Goal: Task Accomplishment & Management: Complete application form

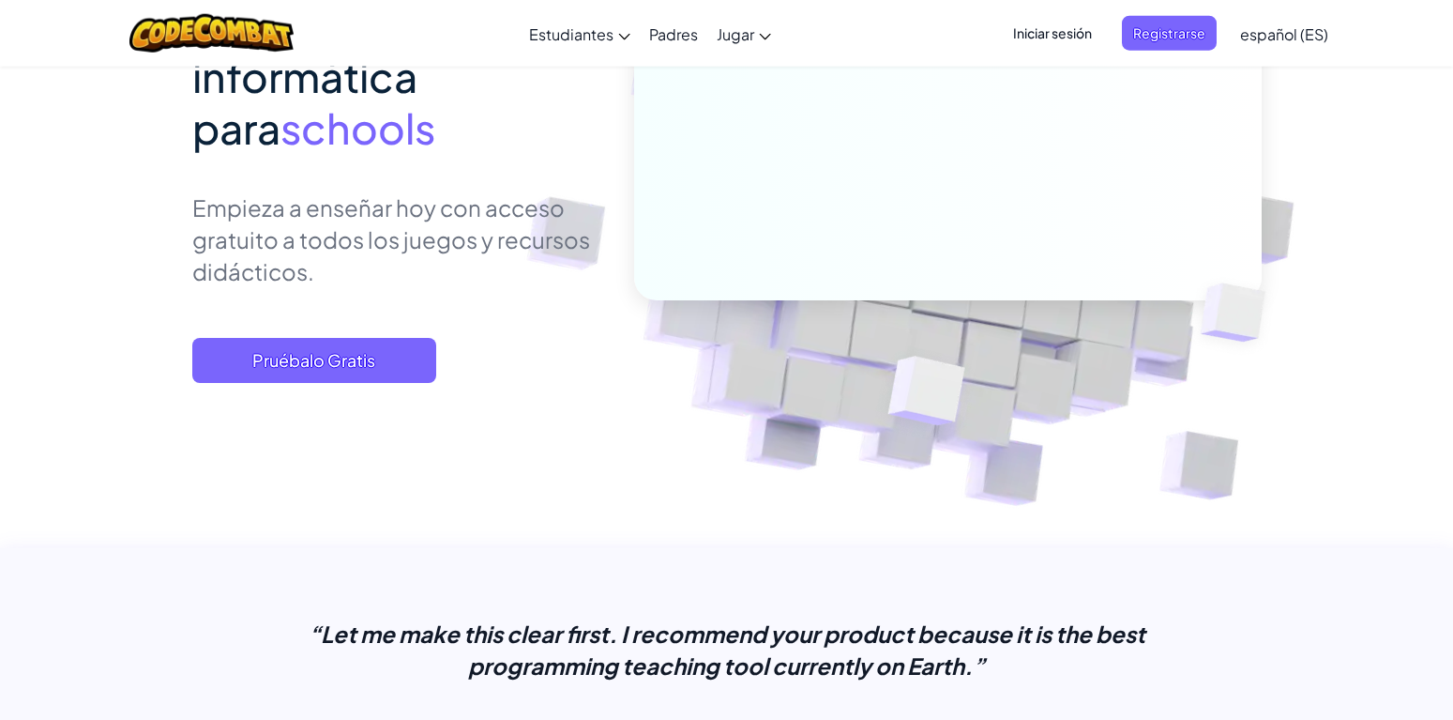
scroll to position [302, 0]
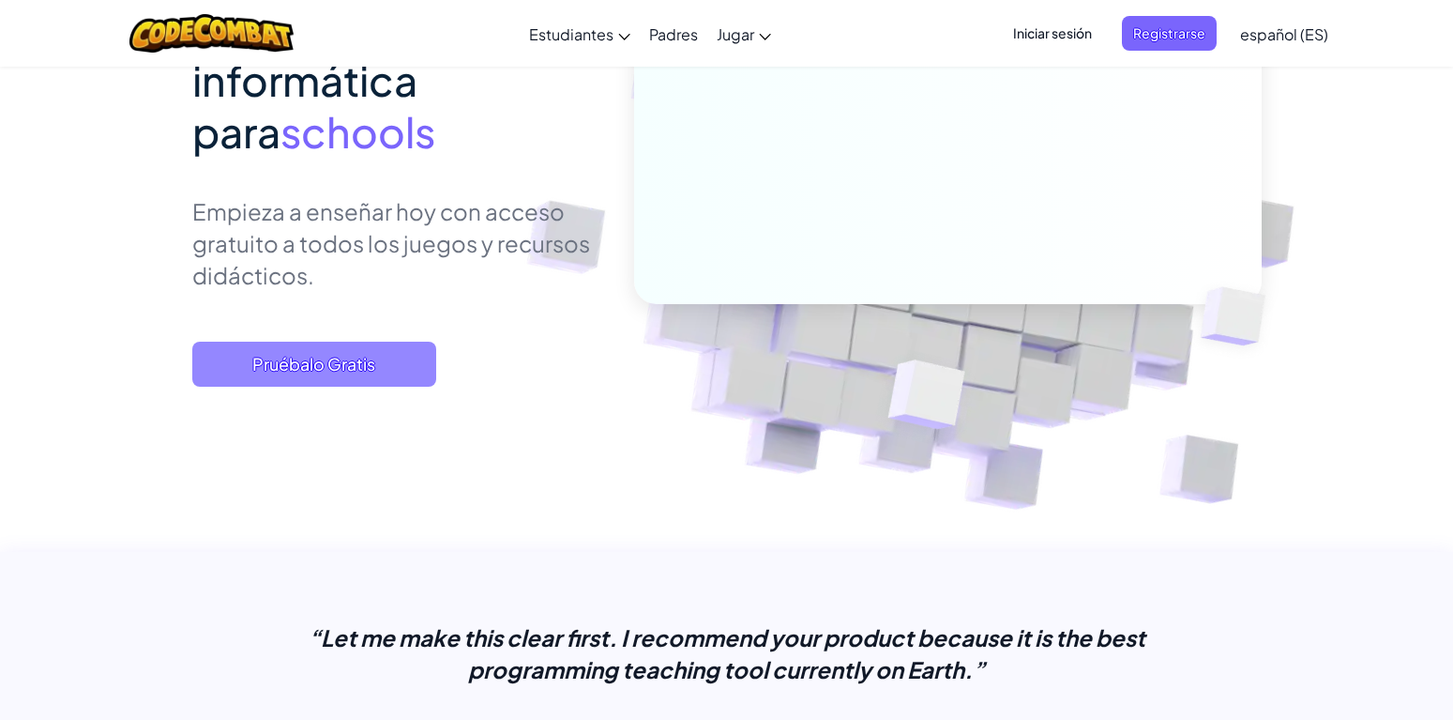
click at [389, 379] on span "Pruébalo Gratis" at bounding box center [314, 364] width 244 height 45
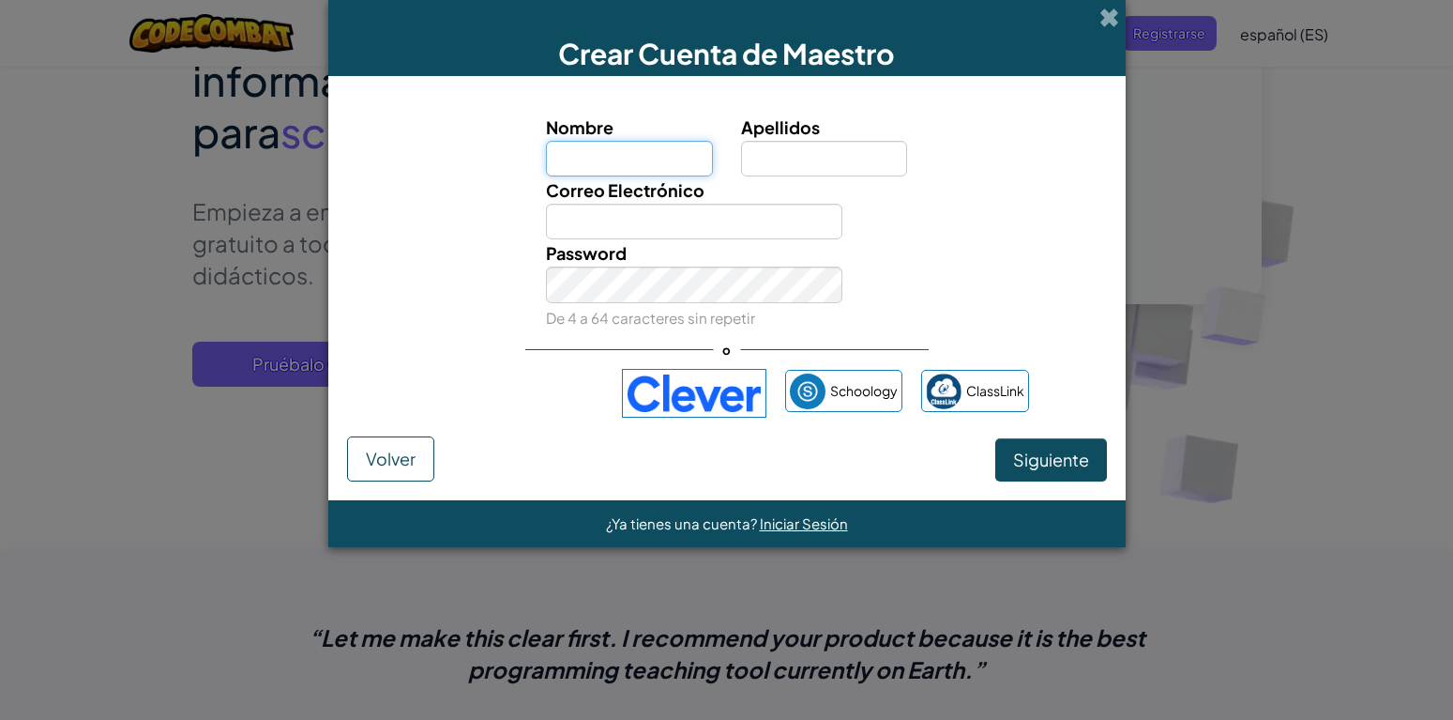
click at [682, 155] on input "Nombre" at bounding box center [629, 159] width 167 height 36
type input "Yvan"
type input "Hernandez Rodriguez"
click at [650, 161] on input "Yvan" at bounding box center [629, 159] width 167 height 36
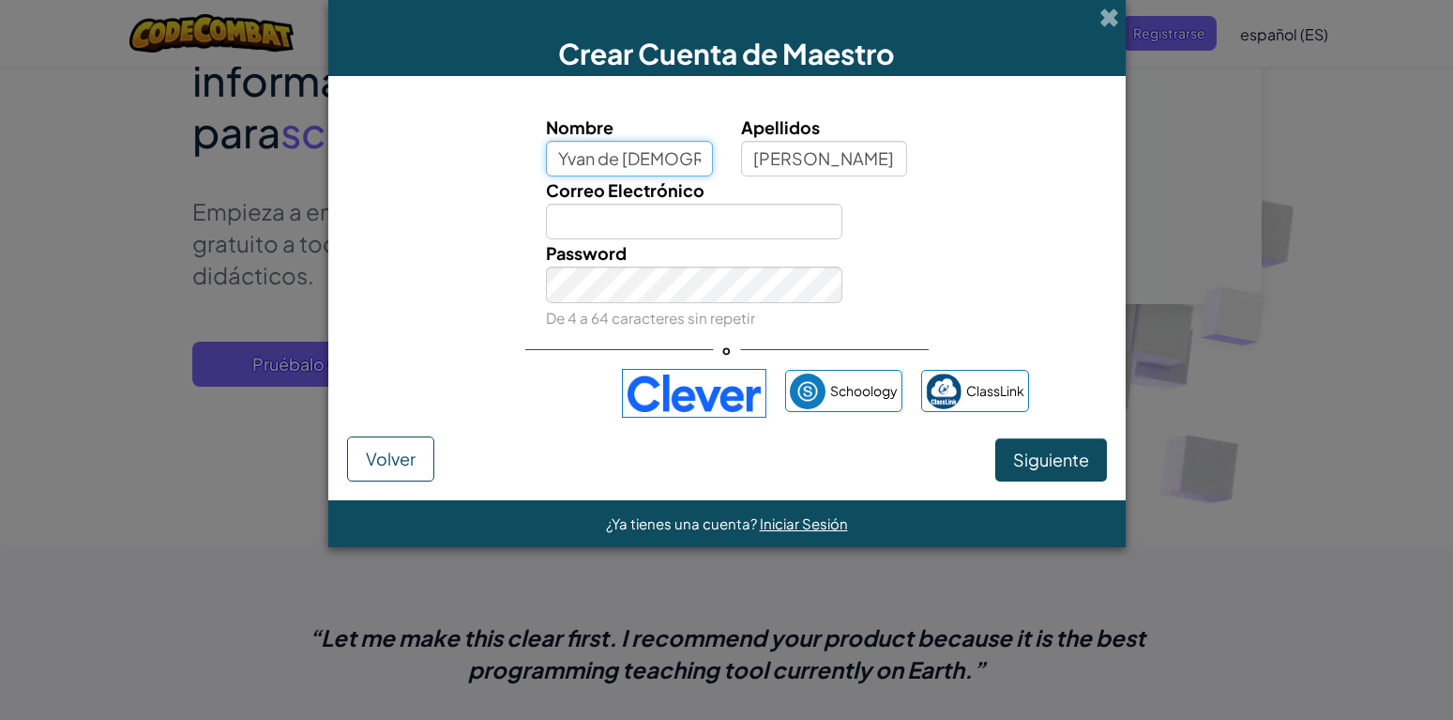
type input "Yvan de Jesus"
click at [693, 214] on input "Correo Electrónico" at bounding box center [694, 222] width 297 height 36
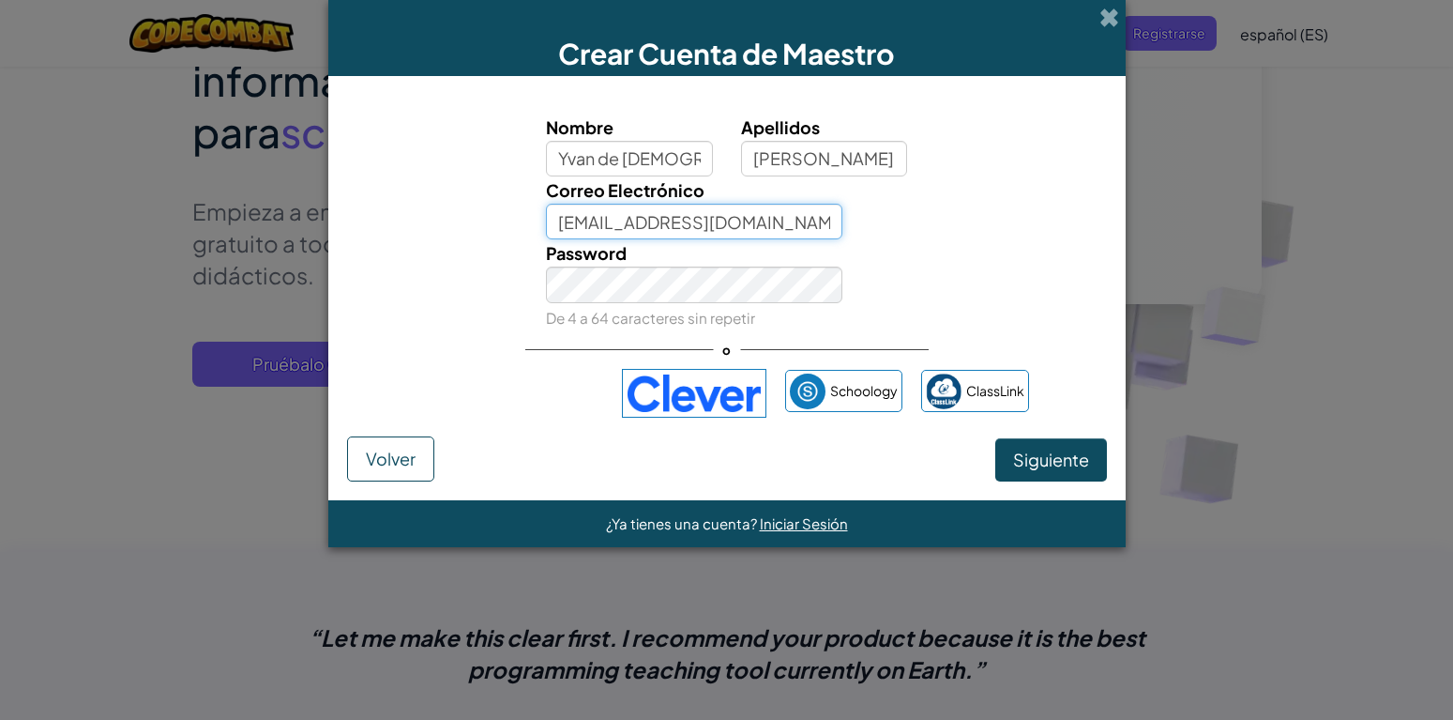
type input "yvan.hdz2099@gmail.com"
click at [1039, 457] on span "Siguiente" at bounding box center [1051, 460] width 76 height 22
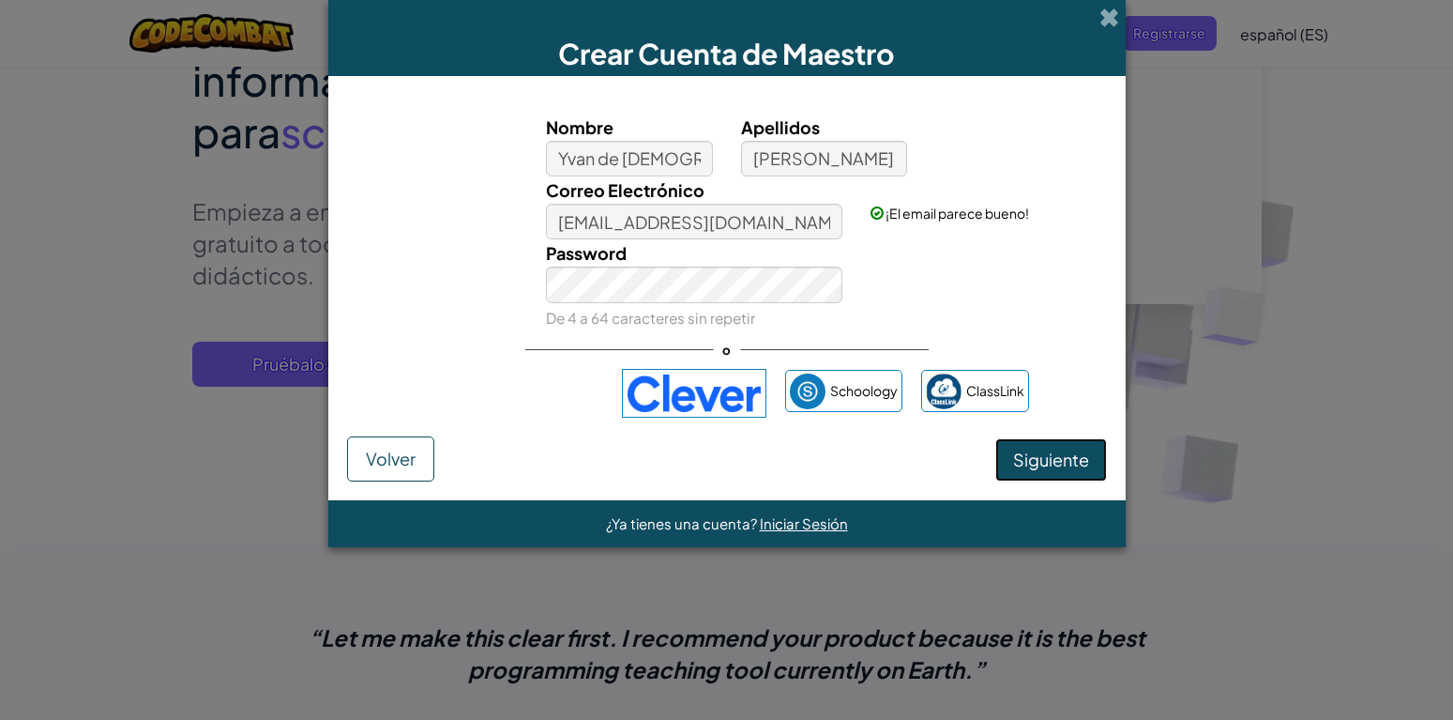
select select "Mexico"
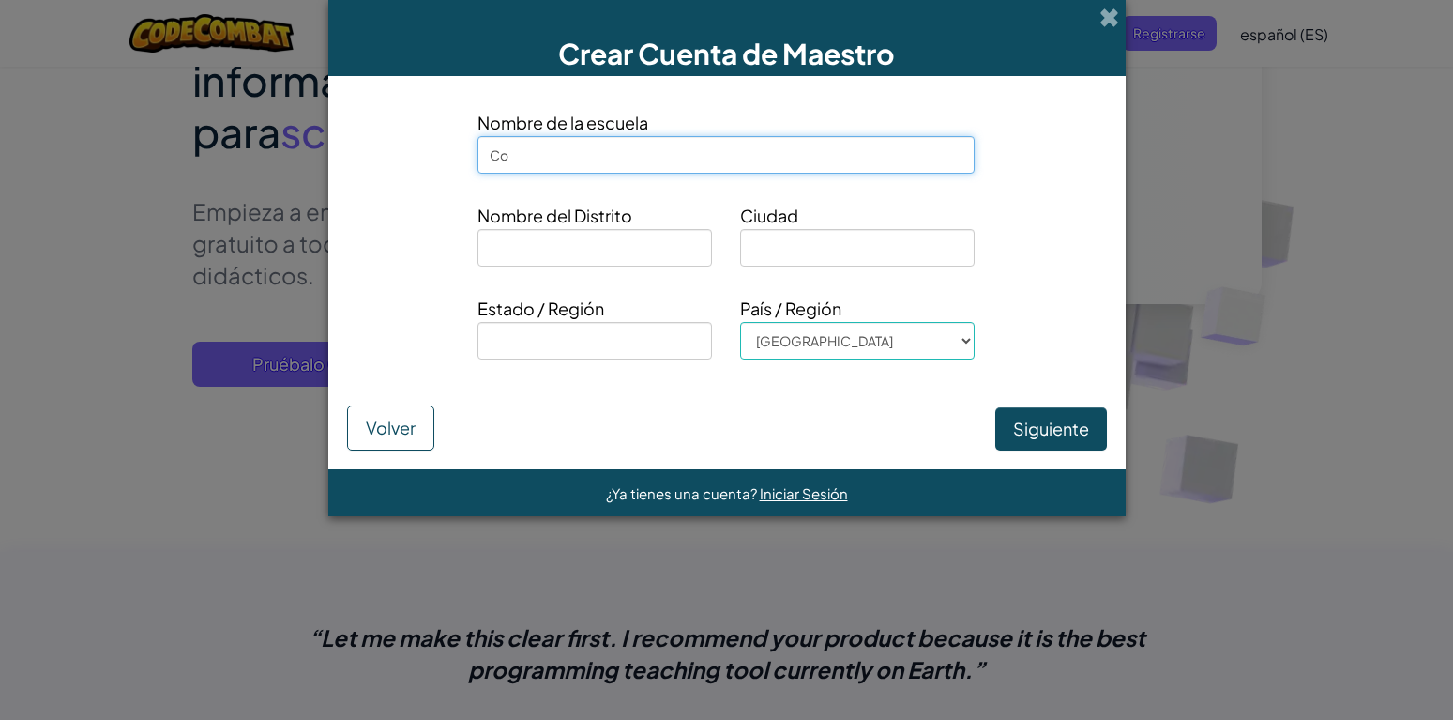
type input "C"
type input "Colegio NavyTech"
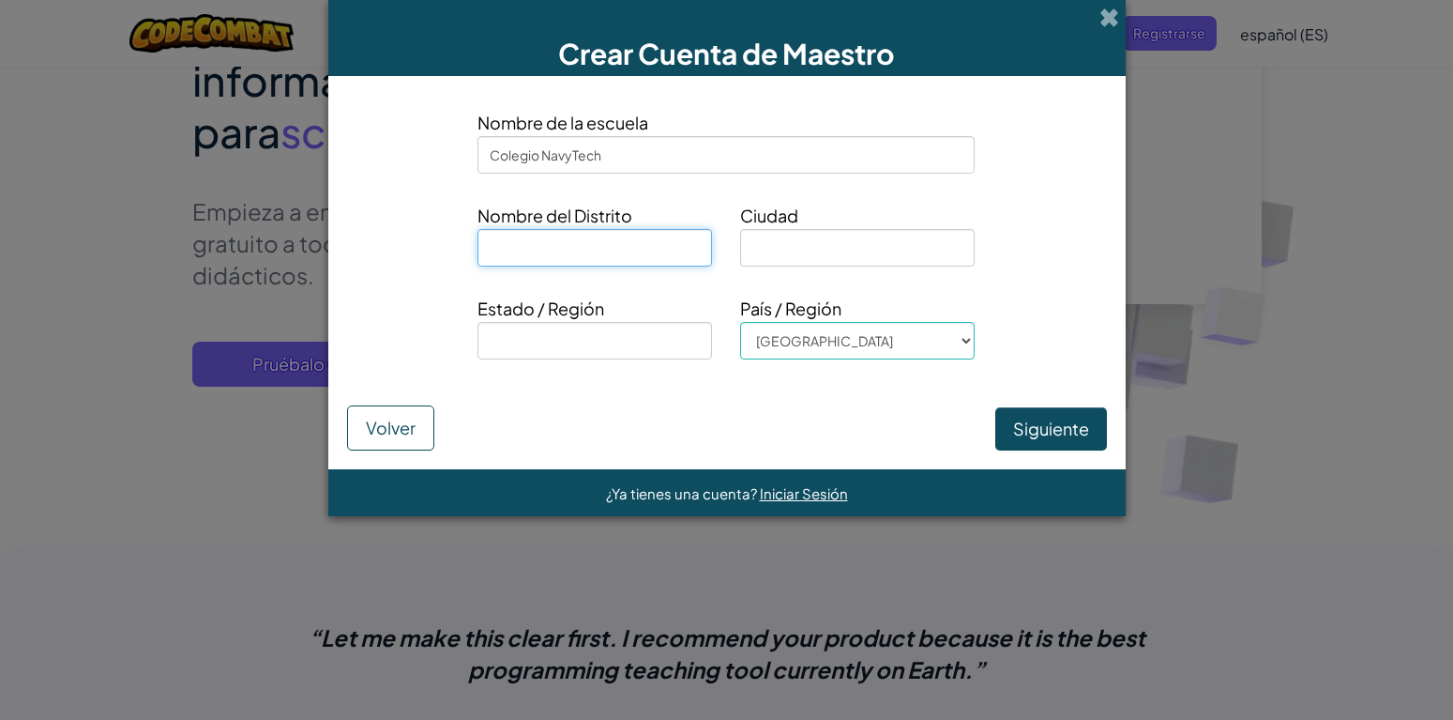
click at [527, 240] on input at bounding box center [595, 248] width 235 height 38
type input "Huejutla"
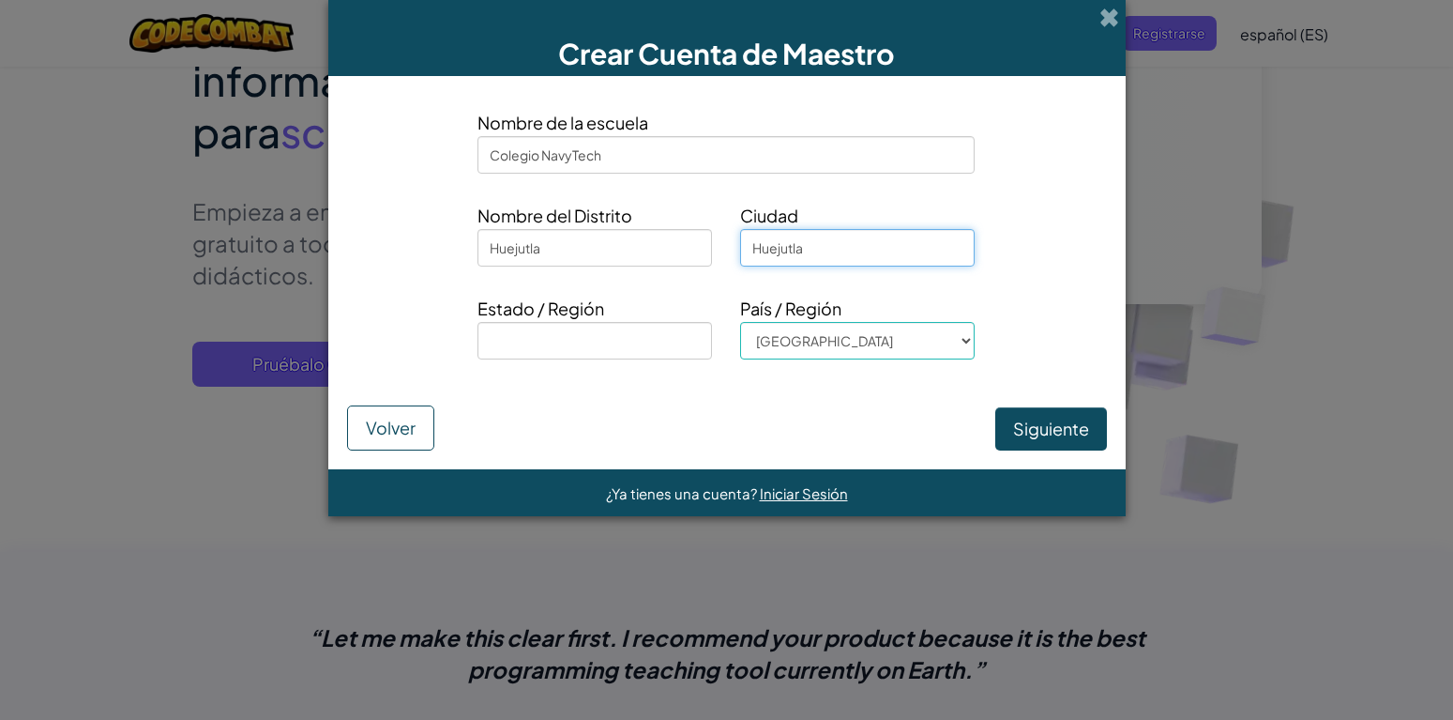
type input "Huejutla"
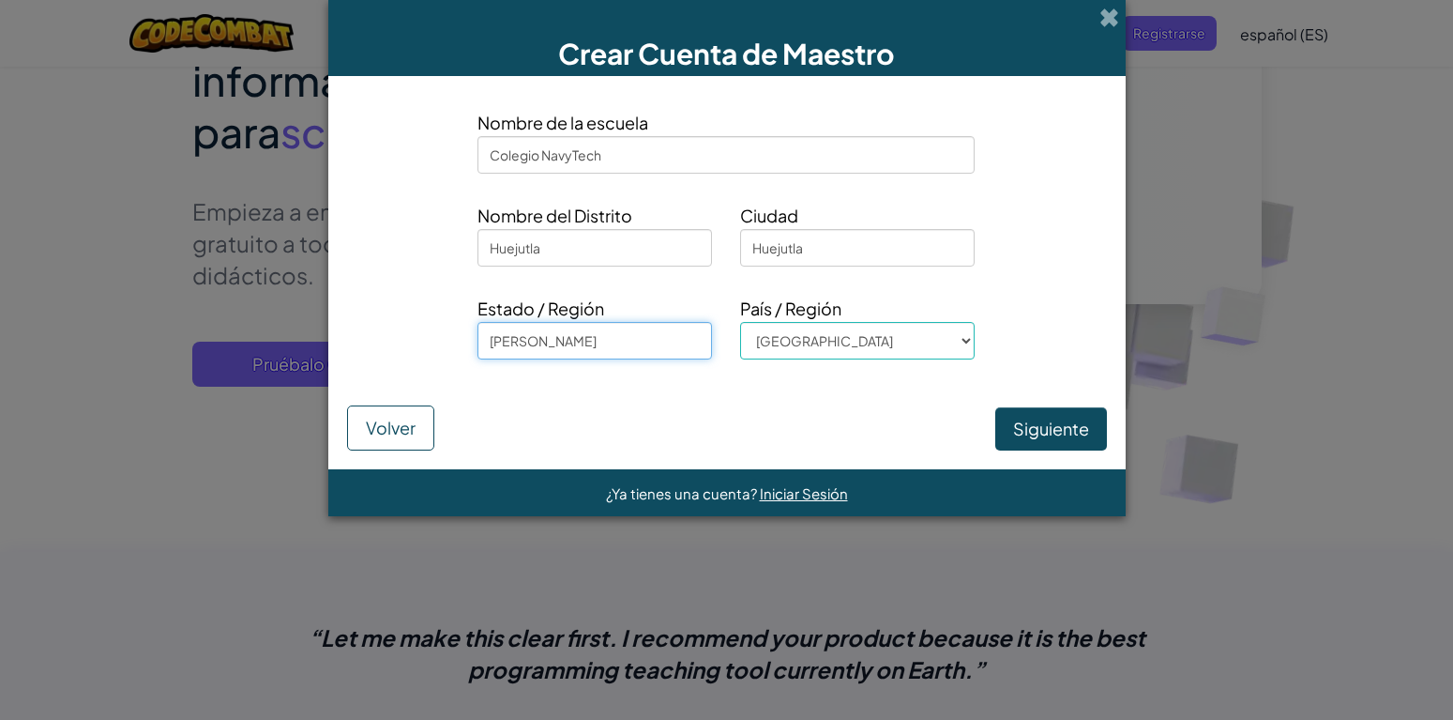
type input "Hidalgo"
click option "Mexico" at bounding box center [0, 0] width 0 height 0
click at [1072, 426] on button "Siguiente" at bounding box center [1052, 428] width 112 height 43
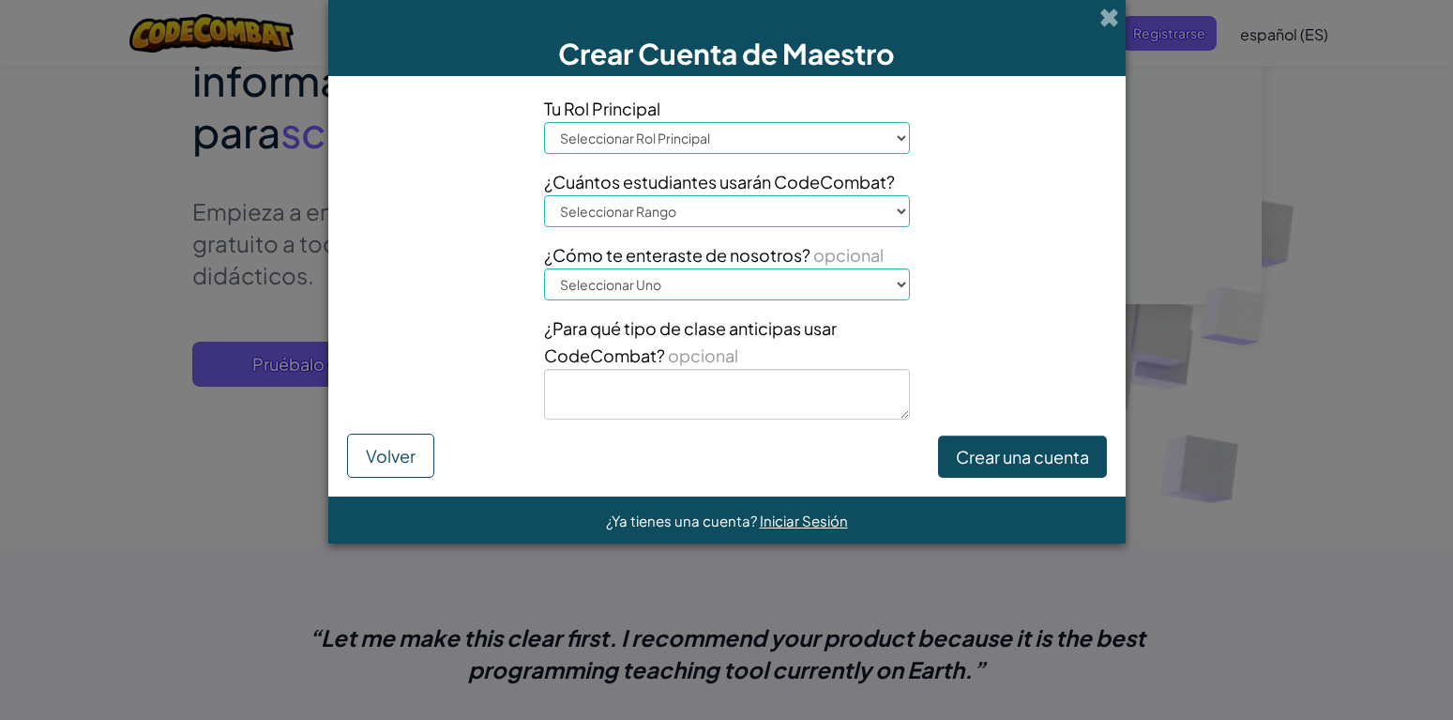
click at [544, 122] on select "Seleccionar Rol Principal Principal Padre Coordinador de Tecnología Profesor Es…" at bounding box center [727, 138] width 366 height 32
select select "Technology coordinator"
click option "Coordinador de Tecnología" at bounding box center [0, 0] width 0 height 0
click at [544, 195] on select "Seleccionar Rango 1-10 11-50 51-100 101-200 201-500 501-1000 1000+" at bounding box center [727, 211] width 366 height 32
select select "1-10"
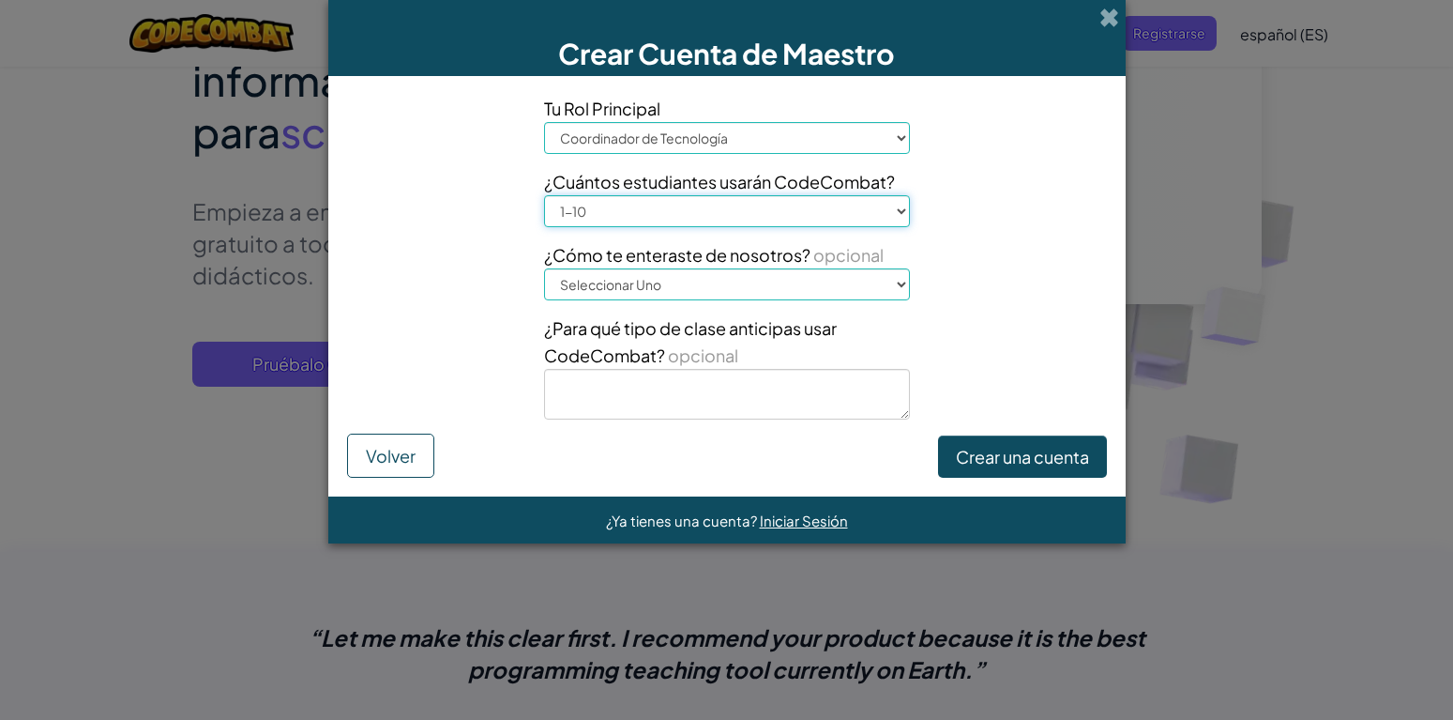
click option "1-10" at bounding box center [0, 0] width 0 height 0
click at [544, 268] on select "Seleccionar Uno Conferencia (por ejemplo, ISTE) Code.org/Hora del Código Un pro…" at bounding box center [727, 284] width 366 height 32
select select "Google"
click option "Google" at bounding box center [0, 0] width 0 height 0
click at [816, 384] on textarea at bounding box center [727, 394] width 366 height 51
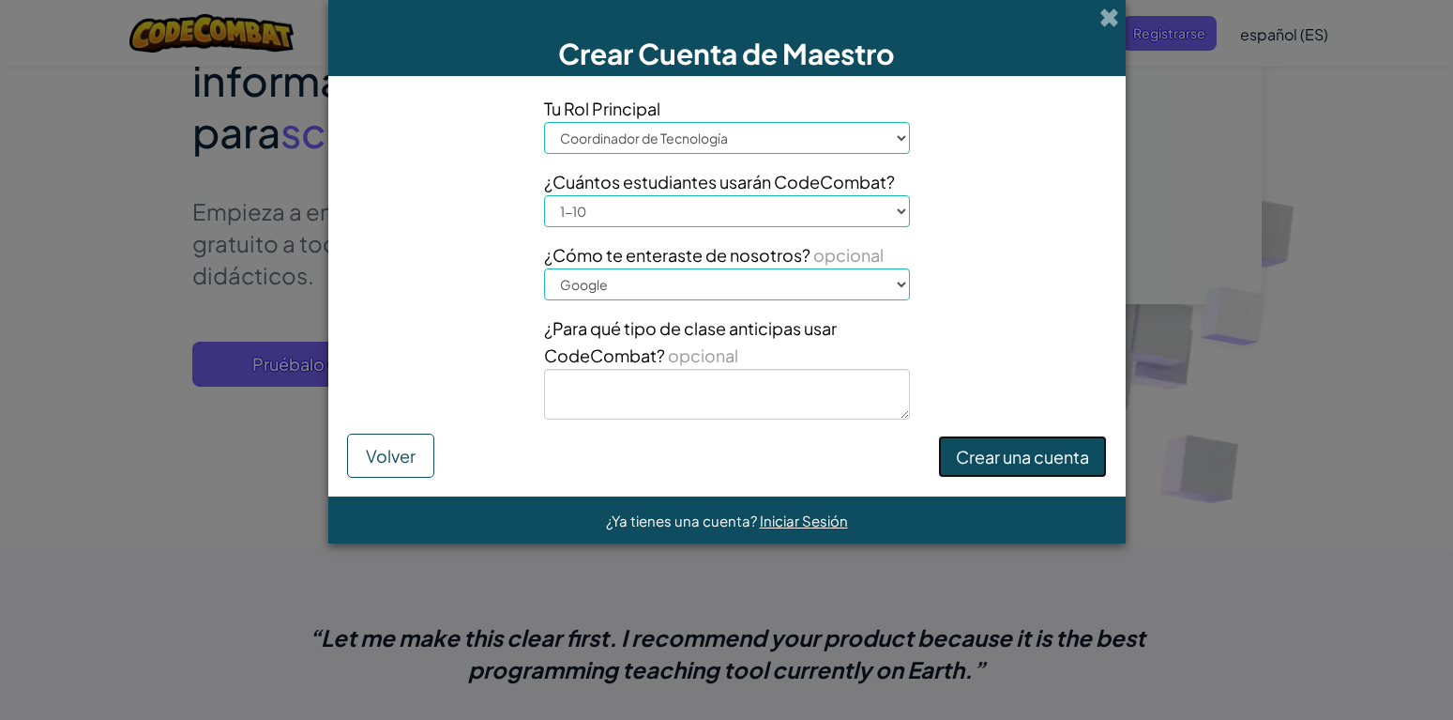
click at [992, 450] on button "Crear una cuenta" at bounding box center [1022, 456] width 169 height 43
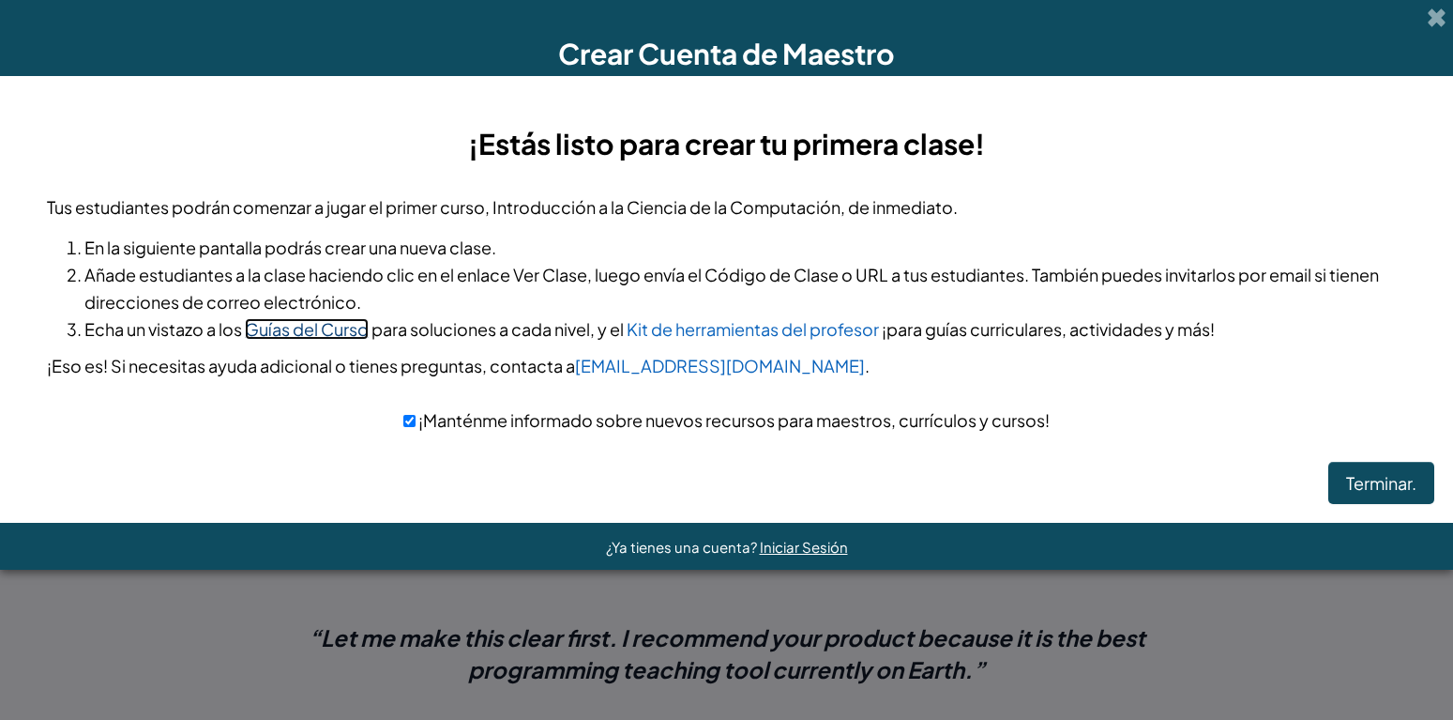
click at [327, 332] on link "Guías del Curso" at bounding box center [307, 329] width 124 height 22
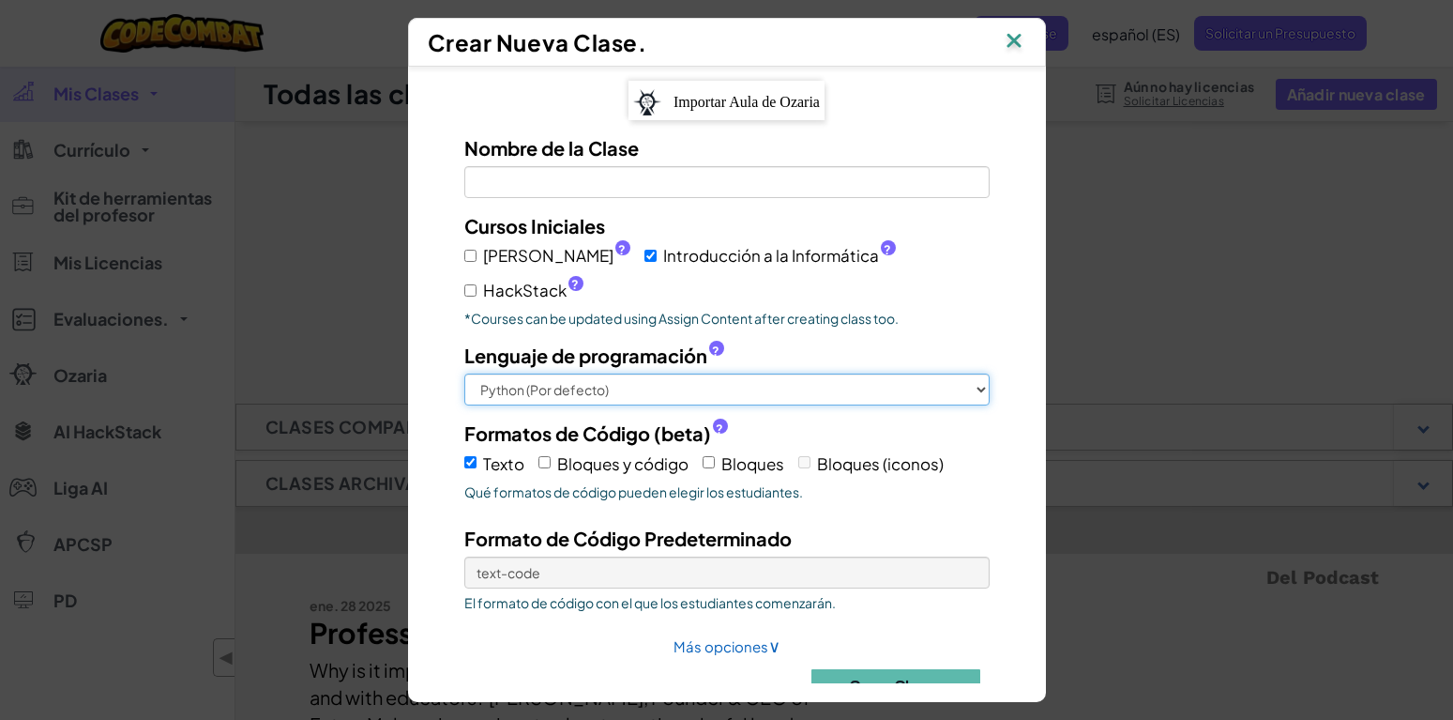
click at [464, 373] on select "Python (Por defecto) JavaScript C++ Java (Experimental)" at bounding box center [726, 389] width 525 height 32
click at [970, 373] on select "Python (Por defecto) JavaScript C++ Java (Experimental)" at bounding box center [726, 389] width 525 height 32
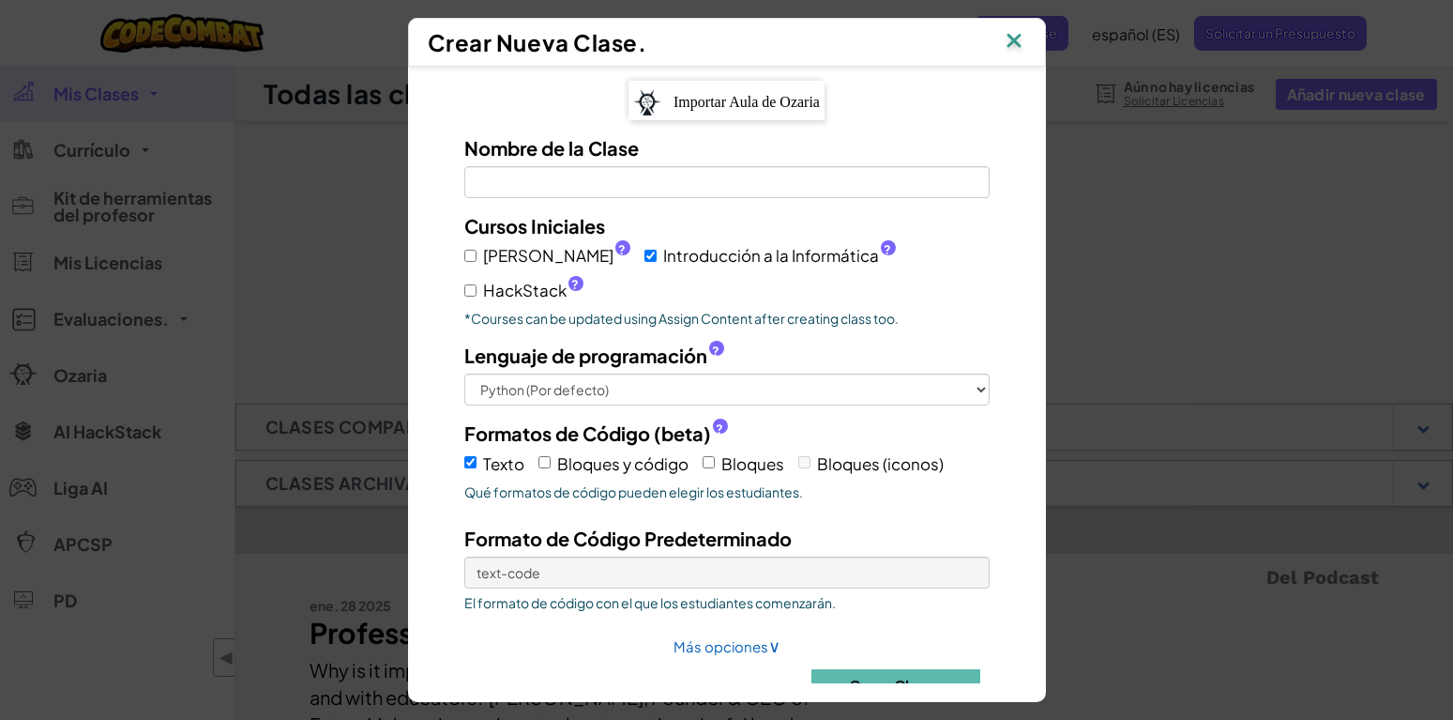
click at [784, 108] on span "Importar Aula de Ozaria" at bounding box center [747, 102] width 146 height 16
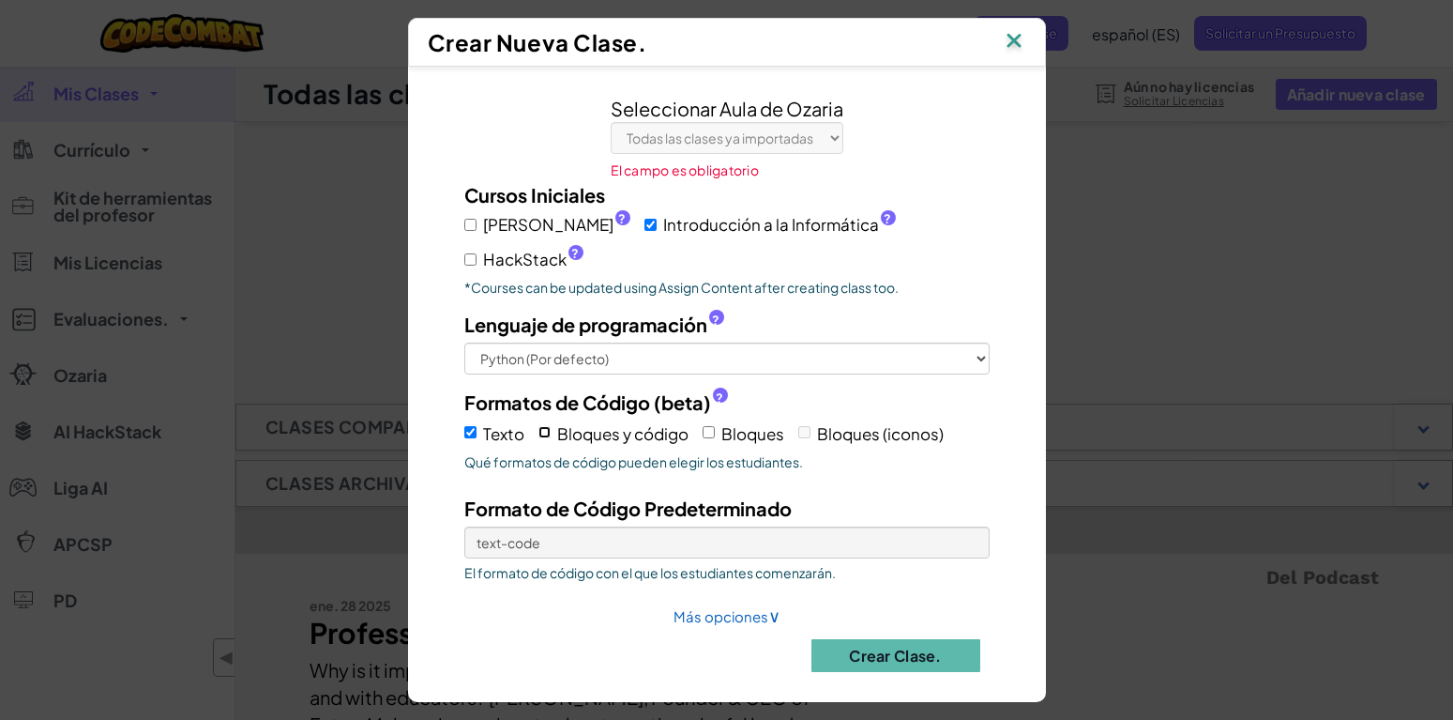
click at [545, 426] on input "Bloques y código" at bounding box center [545, 432] width 12 height 12
checkbox input "true"
click at [472, 426] on input "Texto" at bounding box center [470, 432] width 12 height 12
checkbox input "true"
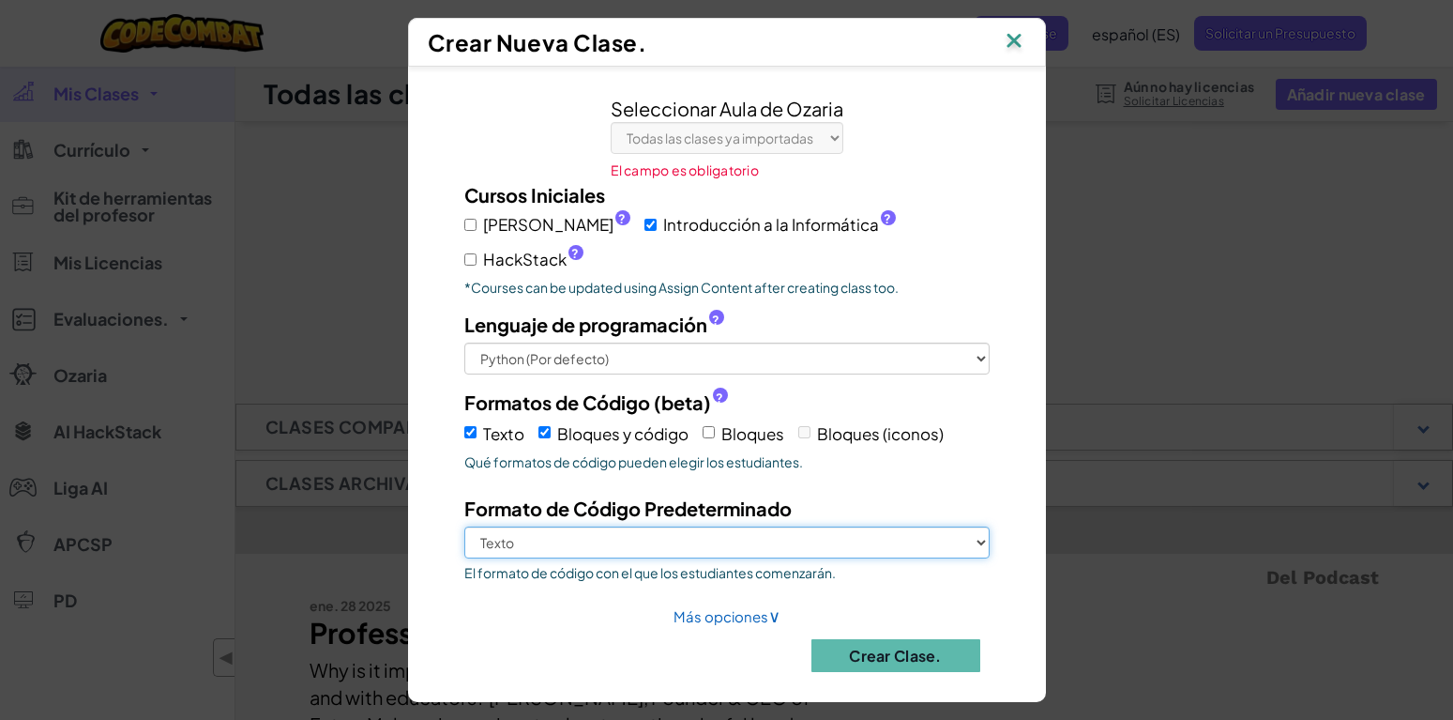
click at [464, 526] on select "Texto Bloques y código" at bounding box center [726, 542] width 525 height 32
select select "blocks-and-code"
click option "Bloques y código" at bounding box center [0, 0] width 0 height 0
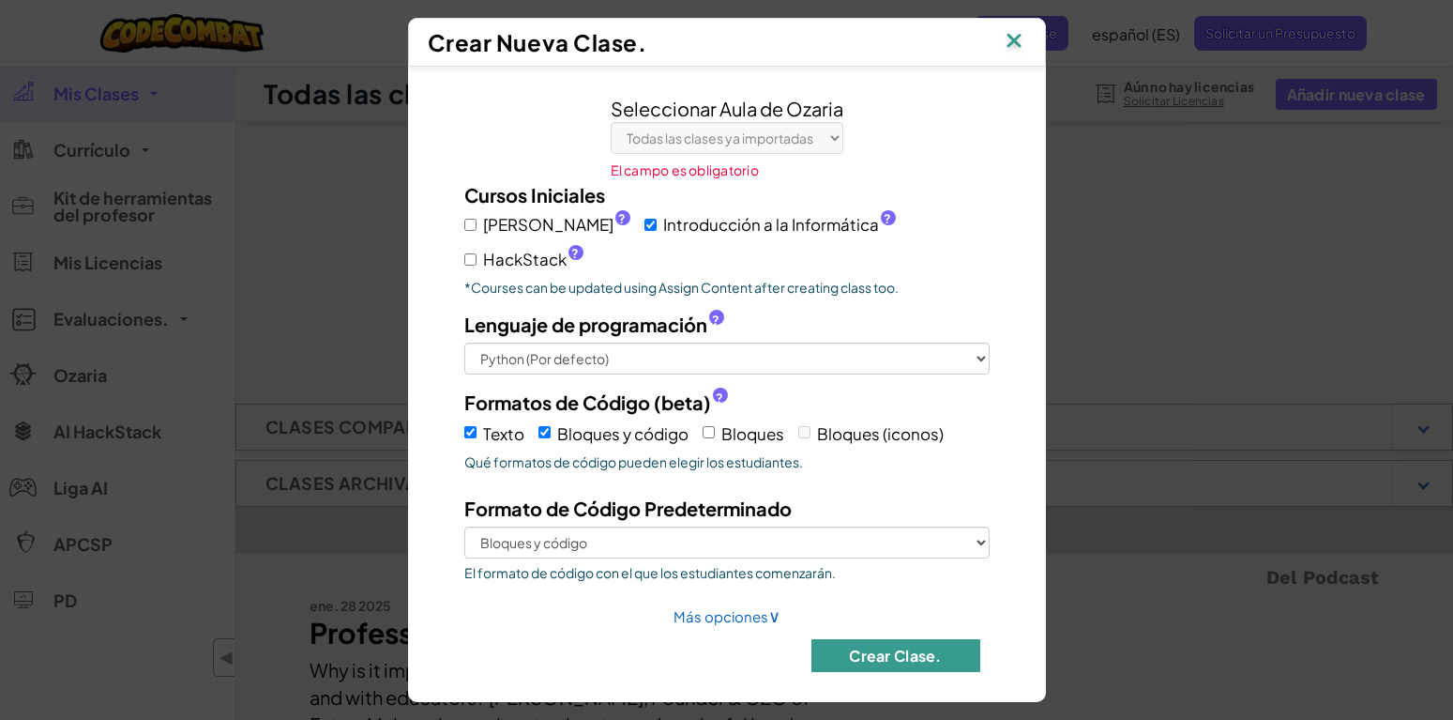
click at [862, 639] on button "Crear Clase." at bounding box center [896, 655] width 169 height 33
click at [755, 639] on div "Crear Clase. Guardando..." at bounding box center [727, 665] width 554 height 53
click at [1018, 42] on img at bounding box center [1014, 42] width 24 height 28
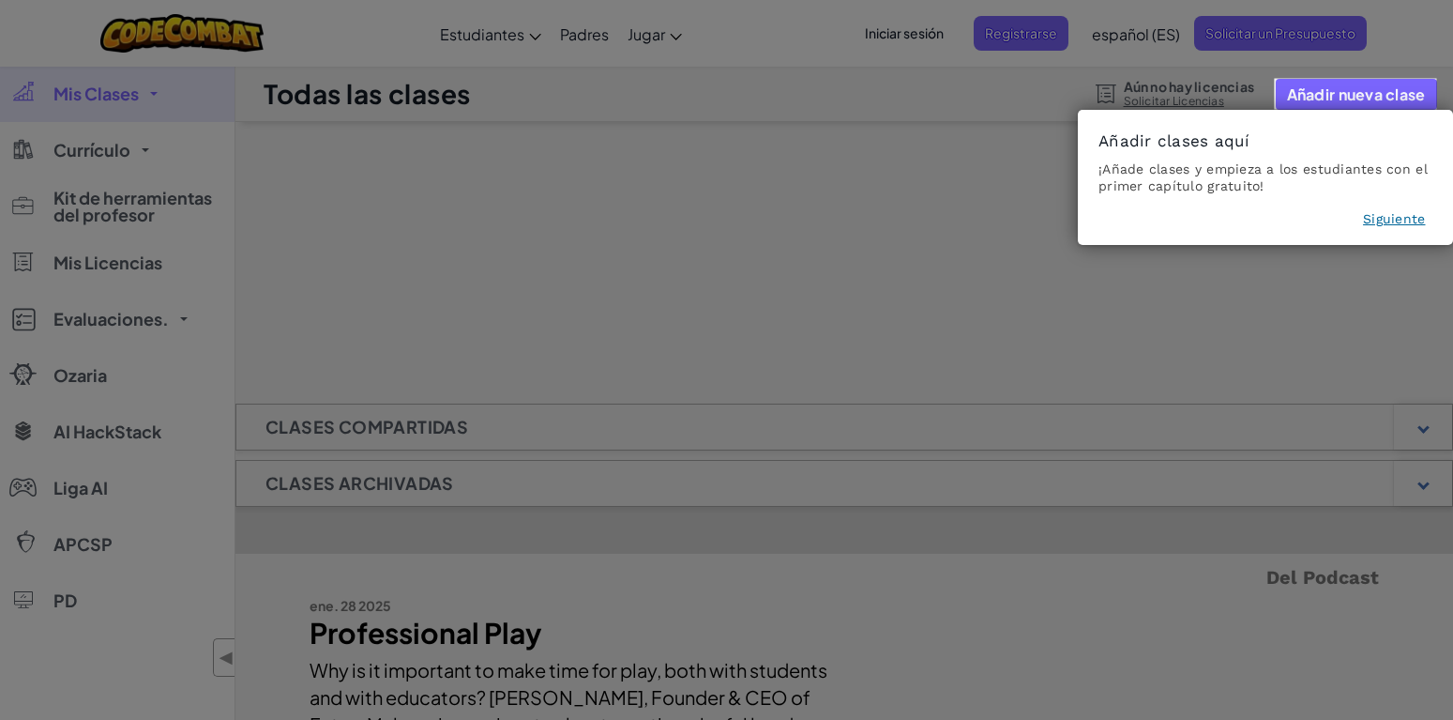
click at [1381, 219] on button "Siguiente" at bounding box center [1394, 218] width 62 height 19
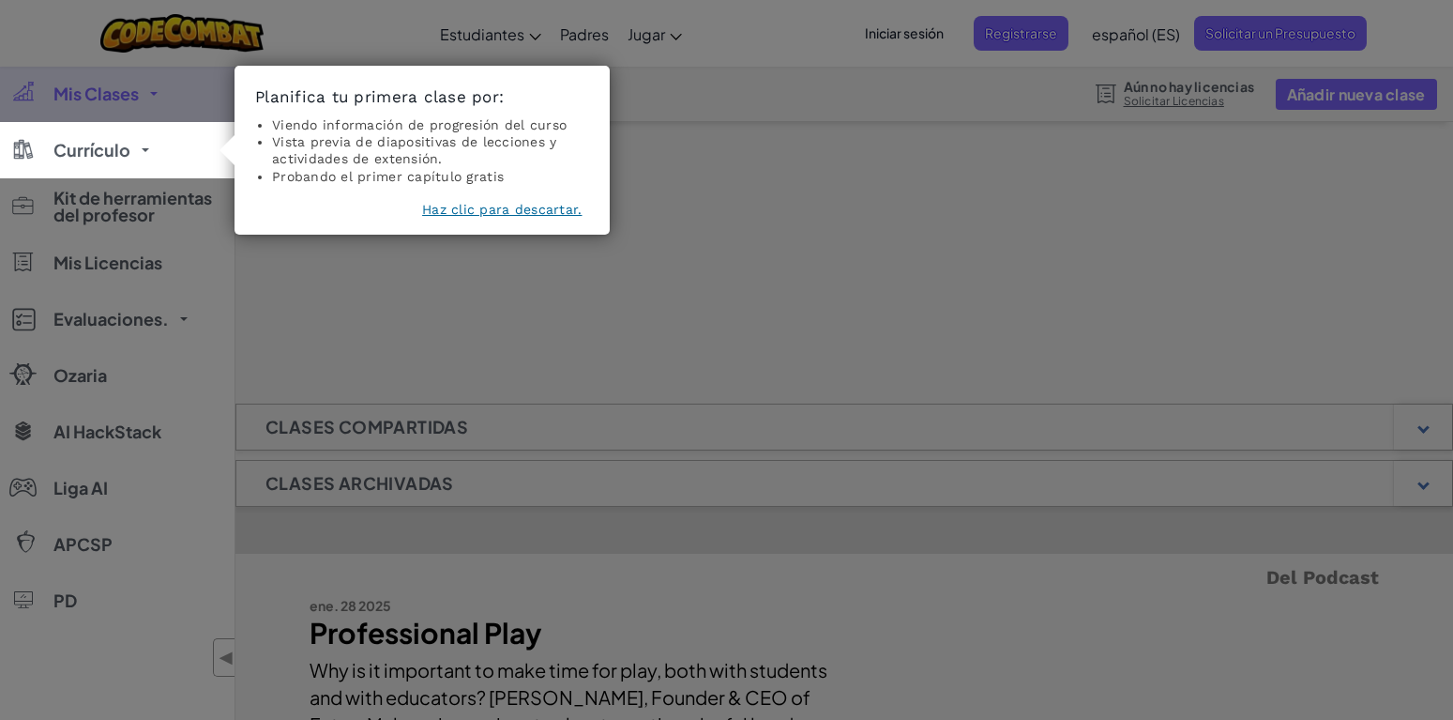
click at [502, 210] on button "Haz clic para descartar." at bounding box center [502, 209] width 160 height 19
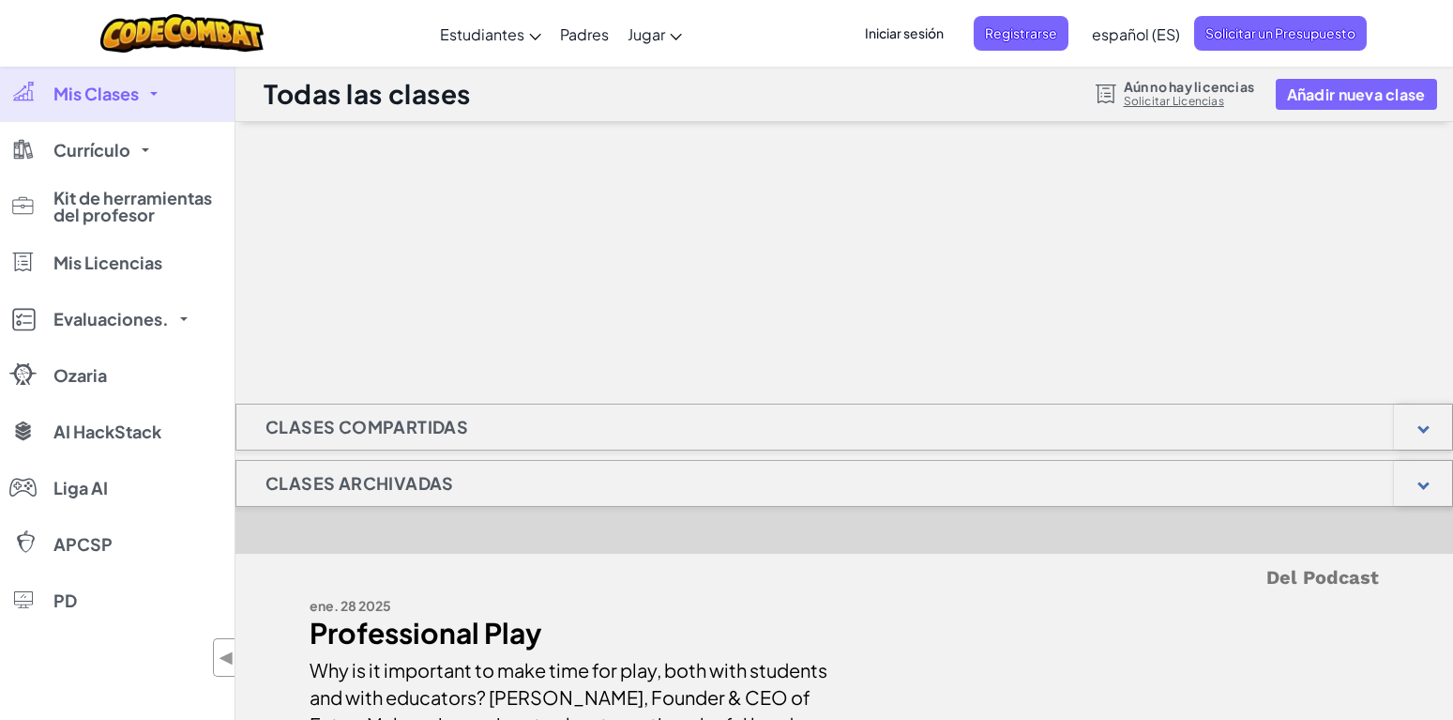
click at [418, 438] on h1 "Clases Compartidas" at bounding box center [366, 426] width 261 height 47
click at [424, 477] on h1 "Clases archivadas" at bounding box center [359, 483] width 247 height 47
click at [1106, 172] on div at bounding box center [845, 216] width 1218 height 188
click at [901, 44] on span "Iniciar sesión" at bounding box center [904, 33] width 101 height 35
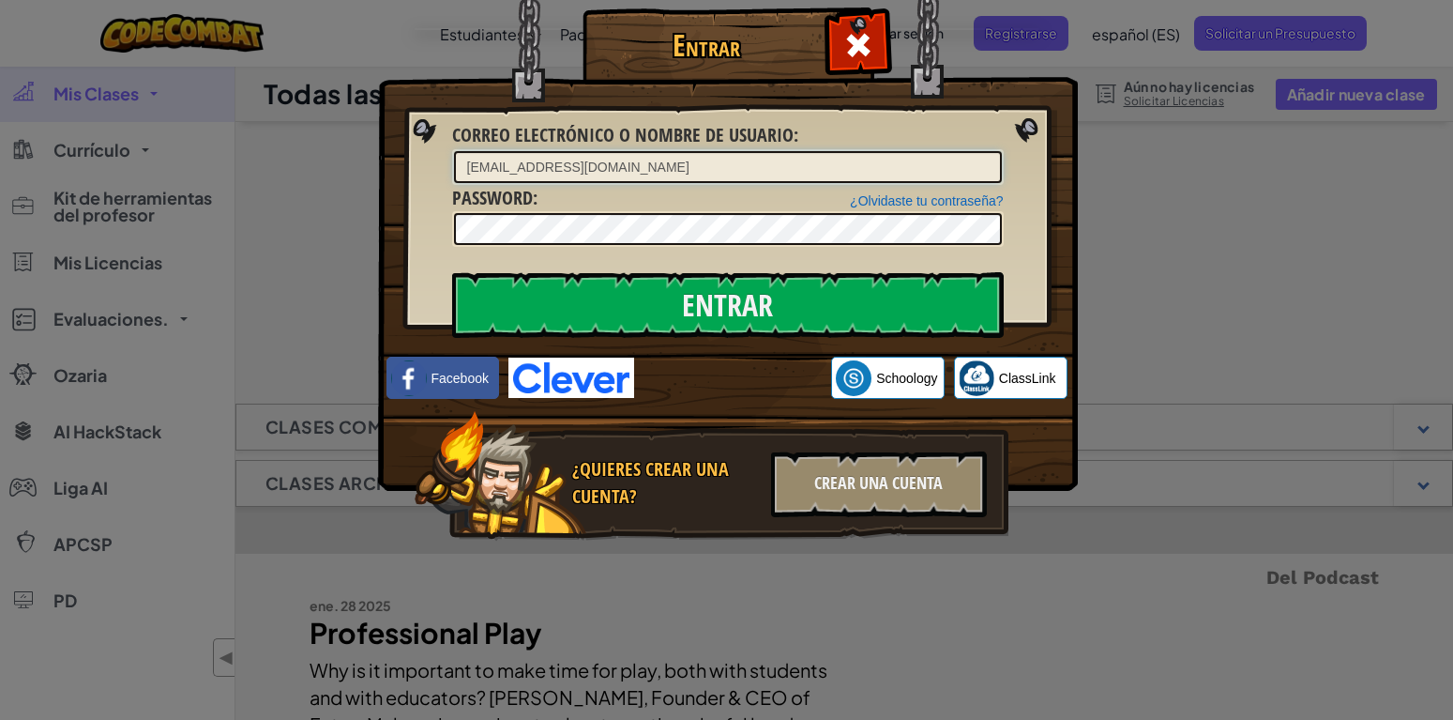
type input "yvan.hdz2099@gmail.com"
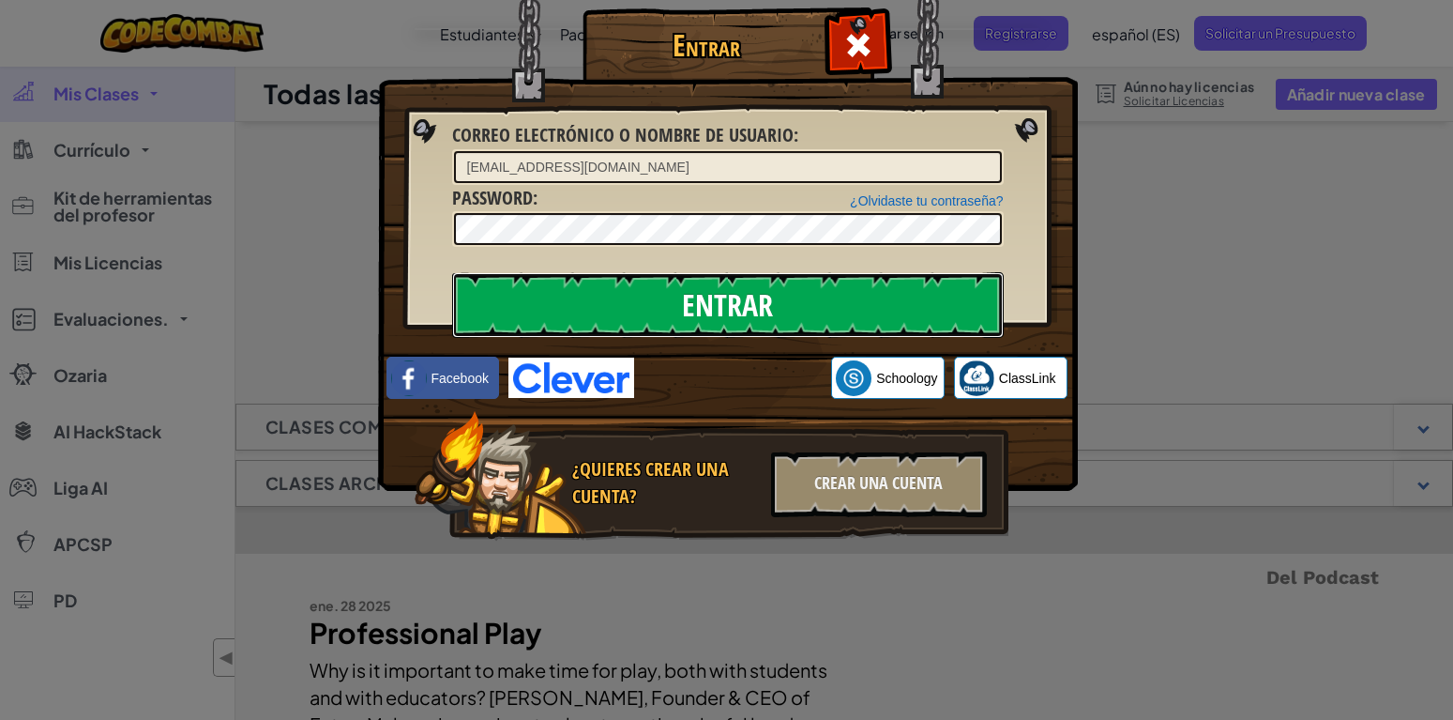
click at [726, 310] on input "Entrar" at bounding box center [728, 305] width 552 height 66
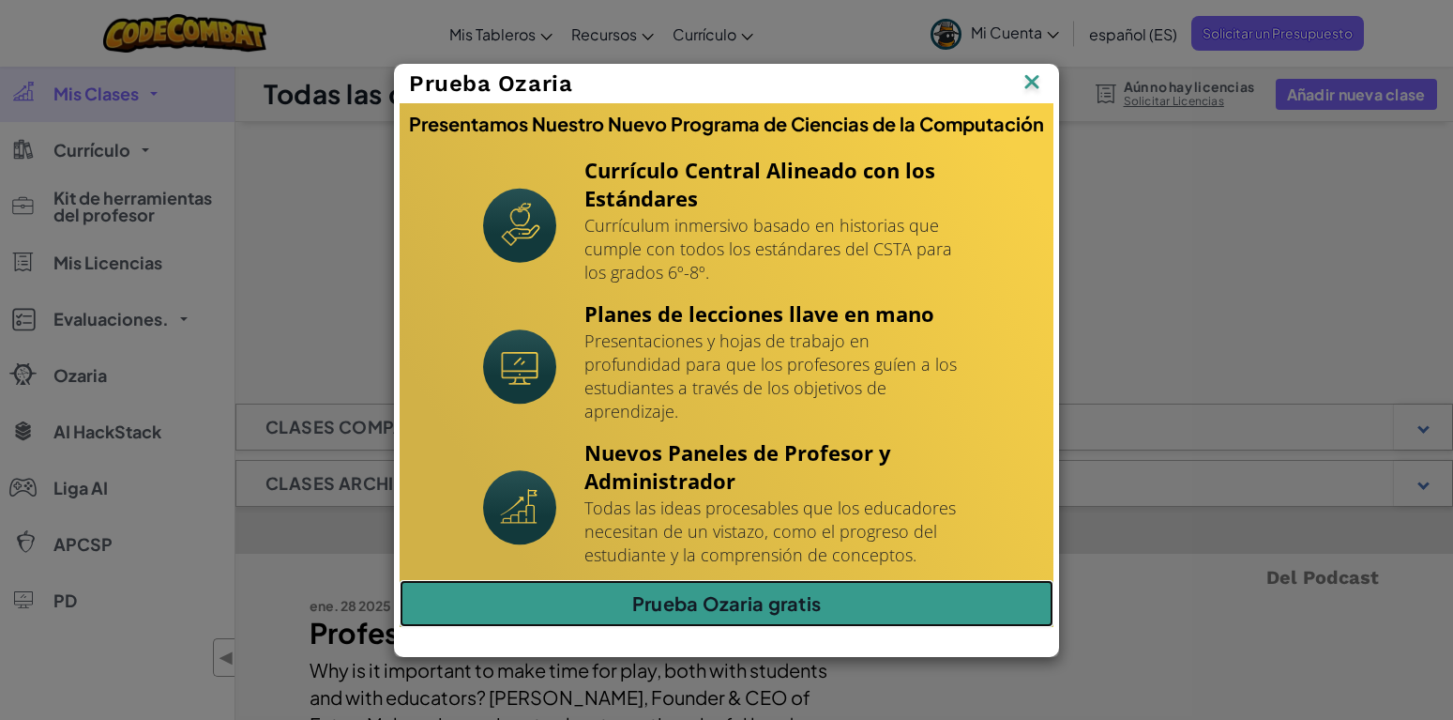
click at [729, 591] on link "Prueba Ozaria gratis" at bounding box center [727, 603] width 654 height 47
